Goal: Task Accomplishment & Management: Manage account settings

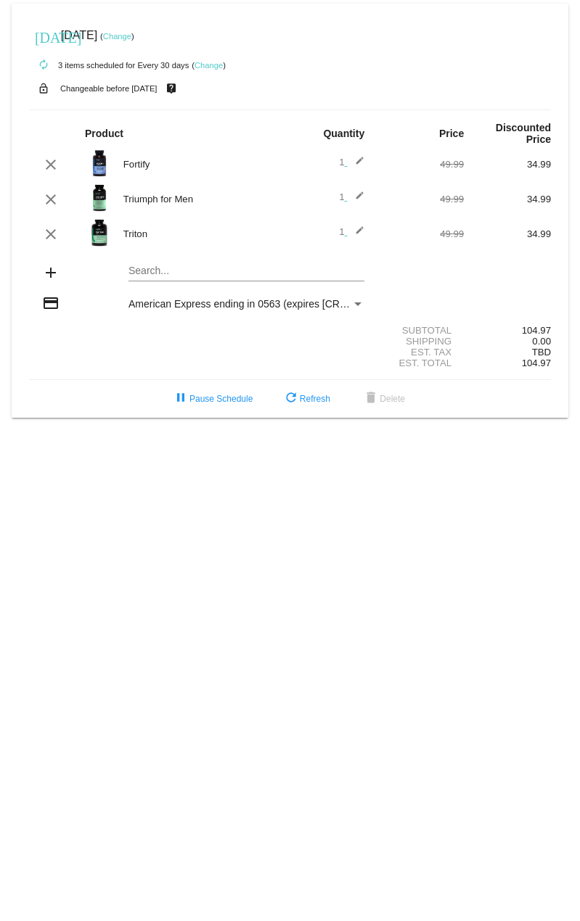
click at [131, 36] on link "Change" at bounding box center [117, 36] width 28 height 9
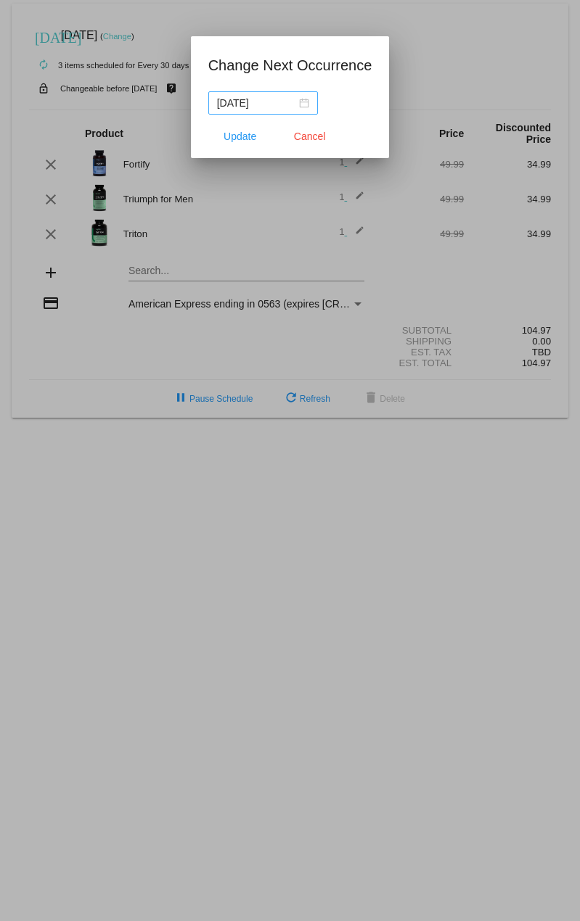
click at [303, 103] on div "[DATE]" at bounding box center [263, 103] width 92 height 16
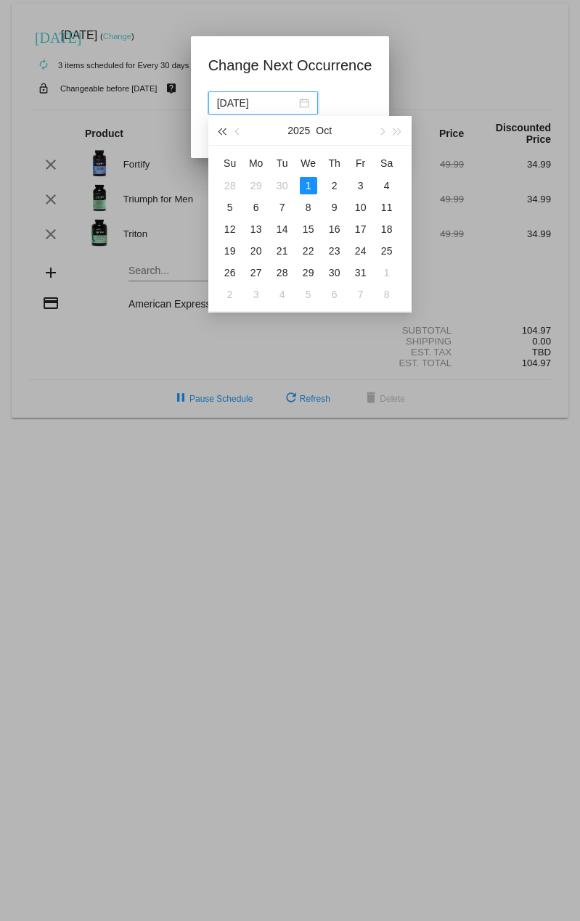
click at [223, 132] on span "button" at bounding box center [221, 131] width 7 height 7
click at [398, 131] on span "button" at bounding box center [396, 131] width 7 height 7
click at [238, 134] on span "button" at bounding box center [237, 131] width 7 height 7
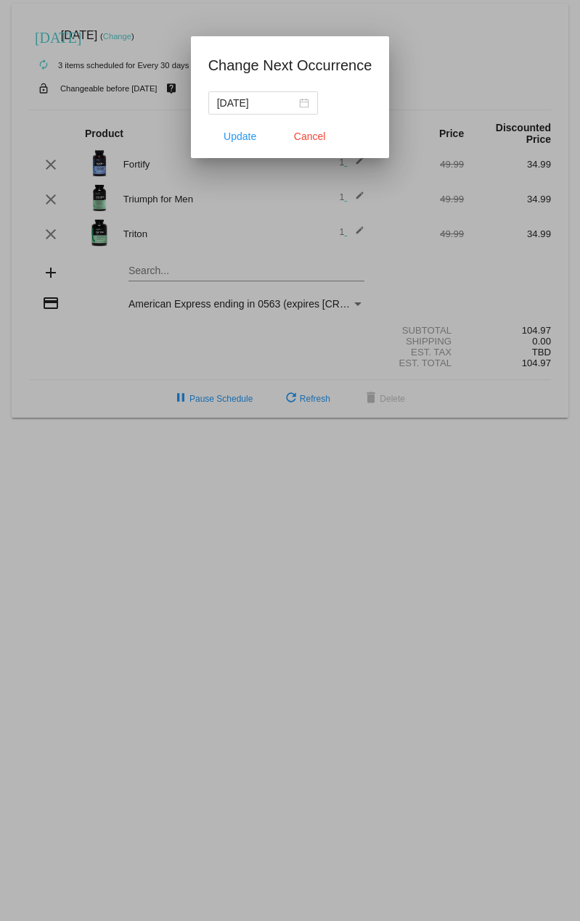
click at [309, 253] on div at bounding box center [290, 460] width 580 height 921
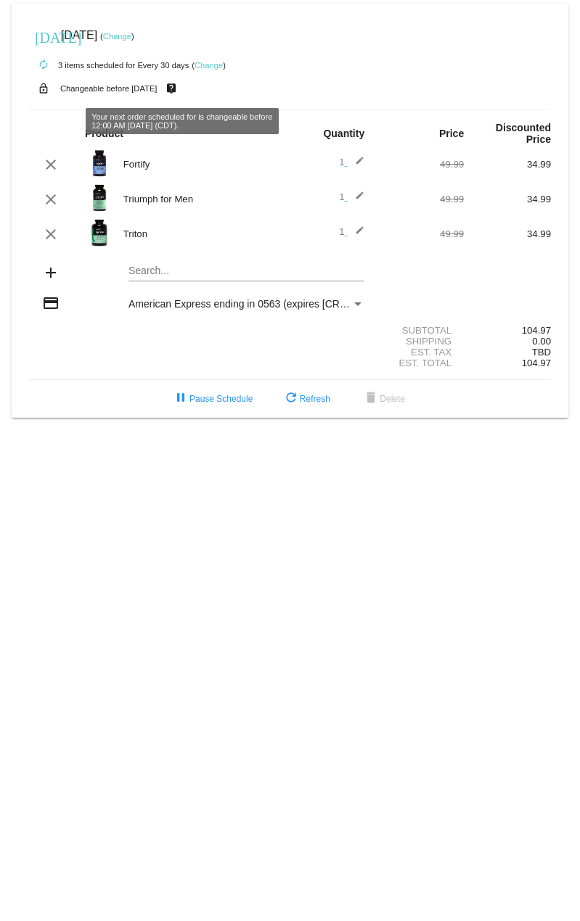
click at [131, 38] on link "Change" at bounding box center [117, 36] width 28 height 9
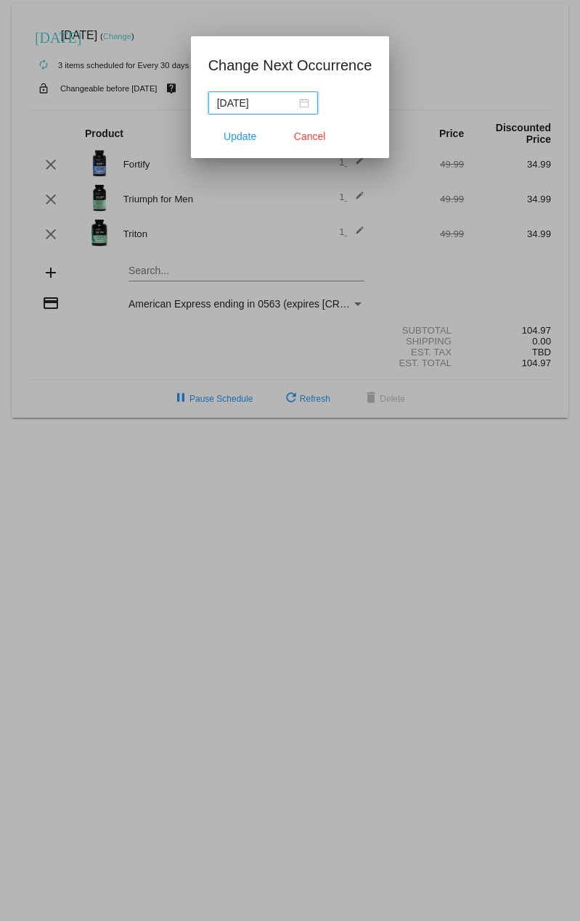
click at [311, 100] on nz-date-picker "[DATE]" at bounding box center [263, 102] width 110 height 23
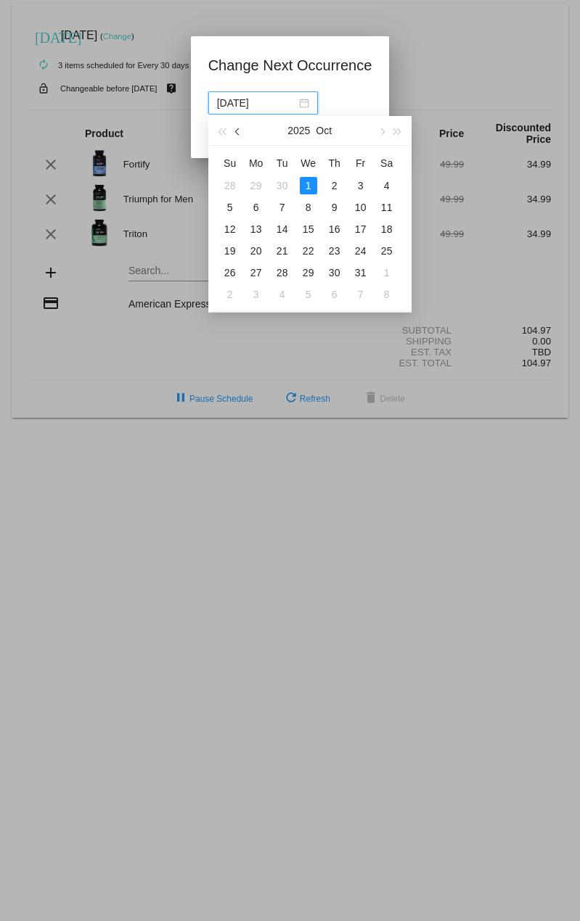
click at [239, 127] on button "button" at bounding box center [238, 130] width 16 height 29
click at [308, 247] on div "24" at bounding box center [308, 250] width 17 height 17
type input "[DATE]"
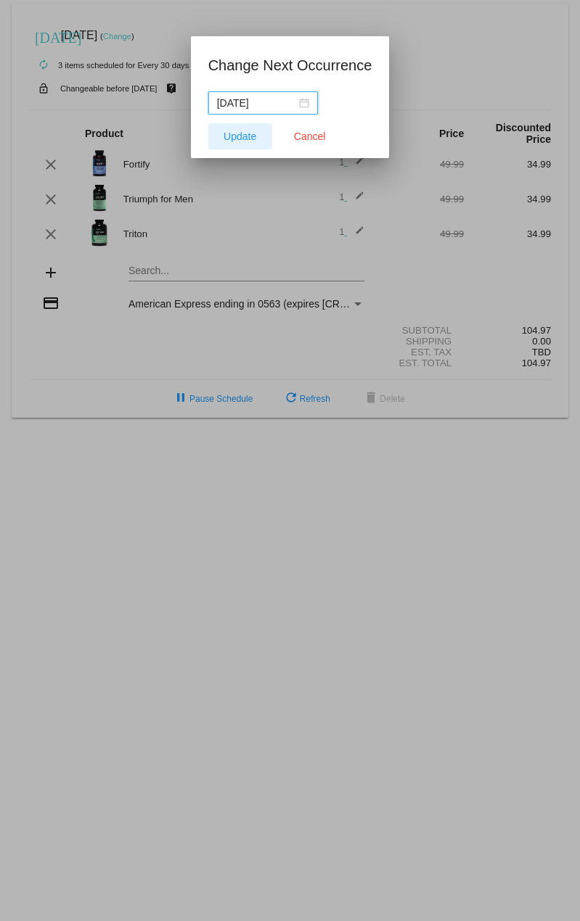
click at [231, 134] on span "Update" at bounding box center [239, 137] width 33 height 12
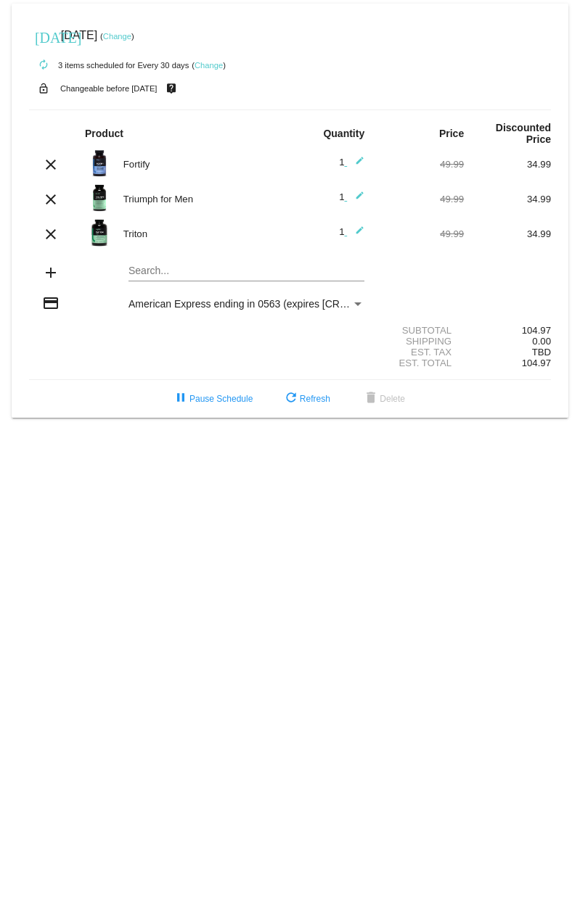
click at [210, 62] on link "Change" at bounding box center [208, 65] width 28 height 9
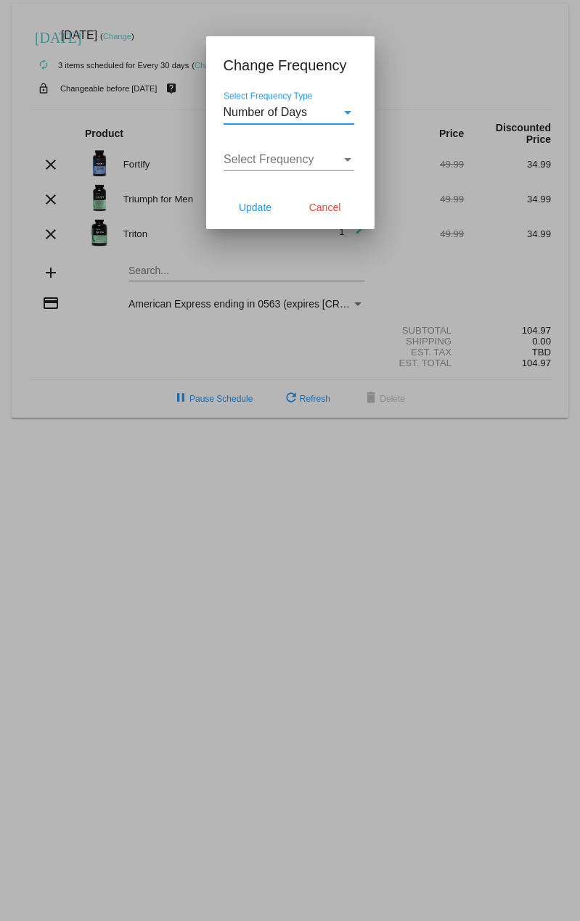
click at [321, 112] on div "Number of Days" at bounding box center [282, 112] width 118 height 13
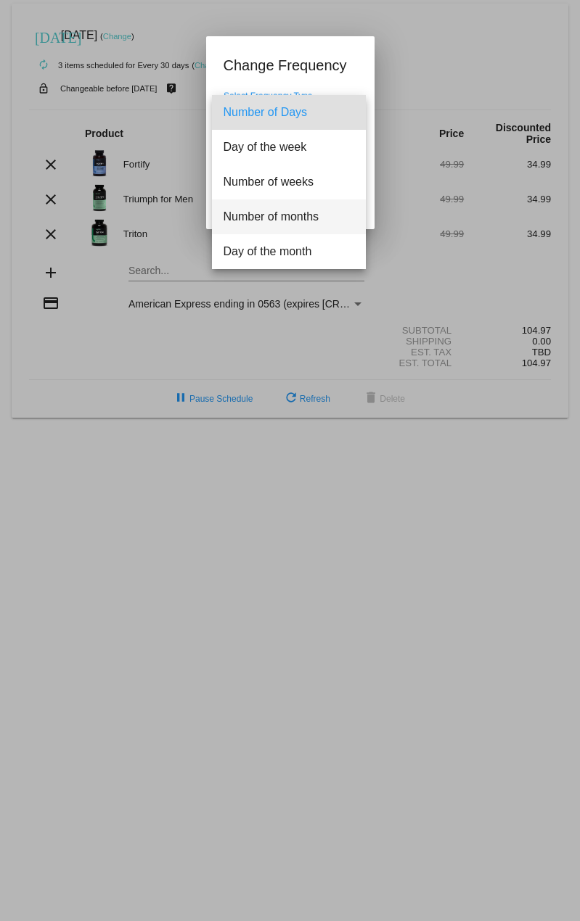
click at [286, 211] on span "Number of months" at bounding box center [288, 217] width 131 height 35
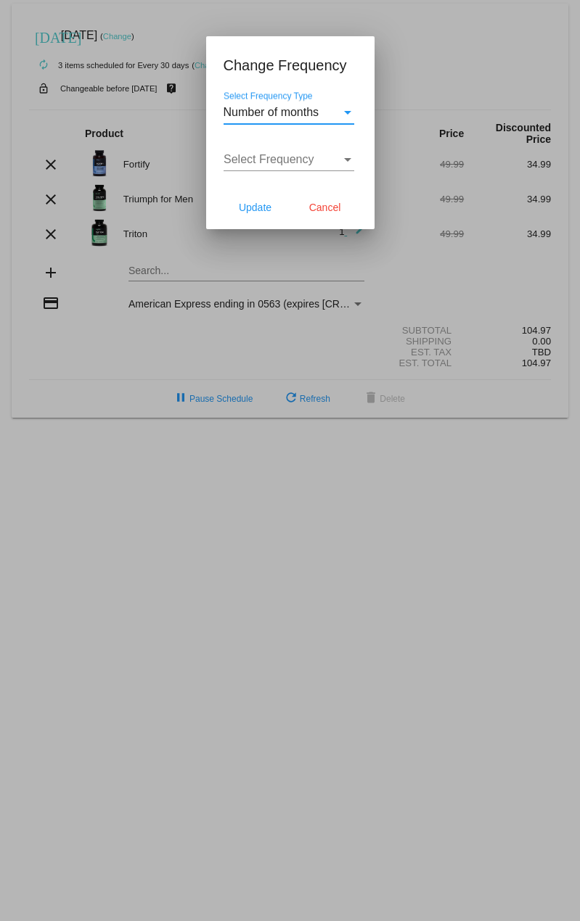
click at [306, 164] on span "Select Frequency" at bounding box center [268, 159] width 91 height 12
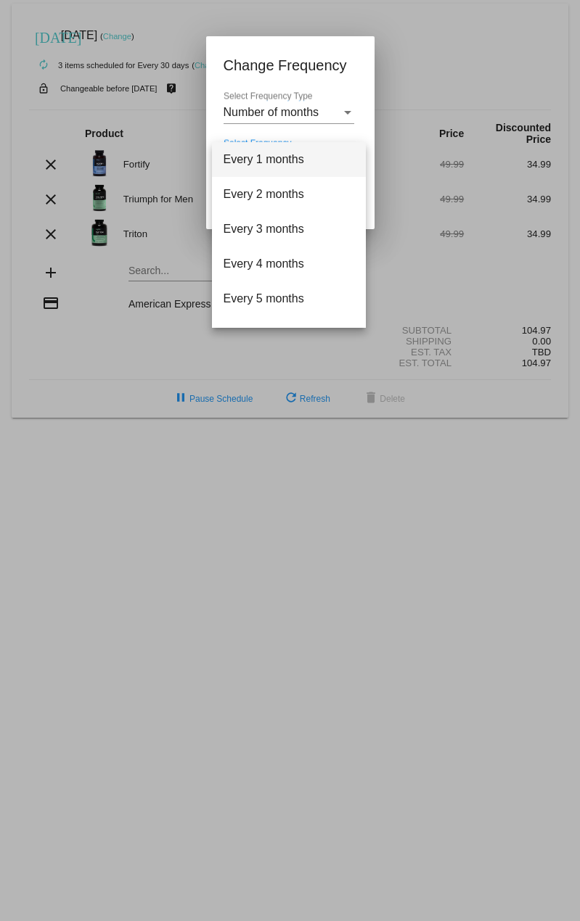
click at [284, 162] on span "Every 1 months" at bounding box center [288, 159] width 131 height 35
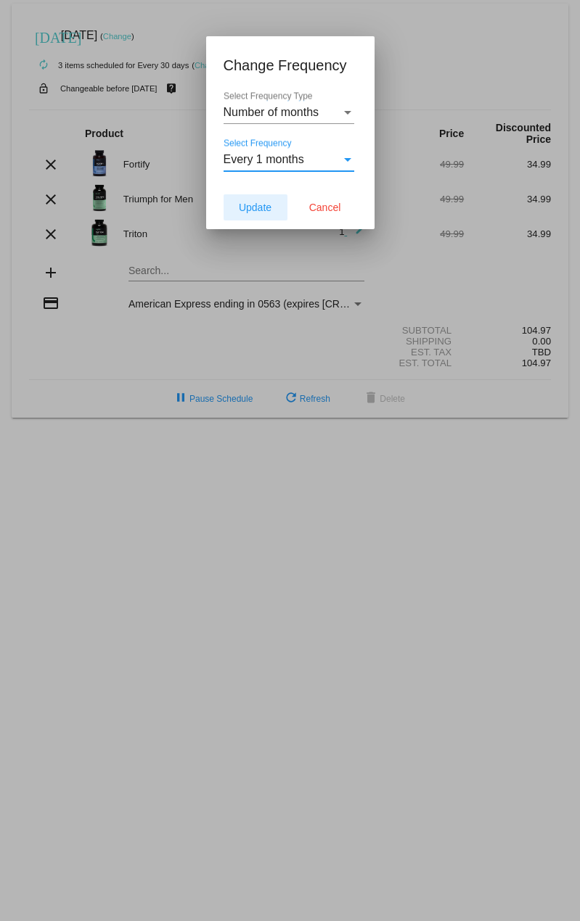
click at [266, 208] on span "Update" at bounding box center [255, 208] width 33 height 12
